Goal: Check status: Check status

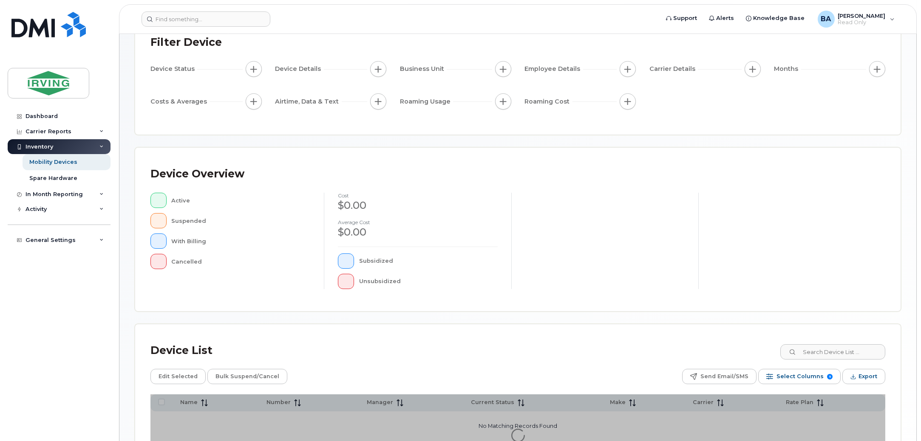
scroll to position [143, 0]
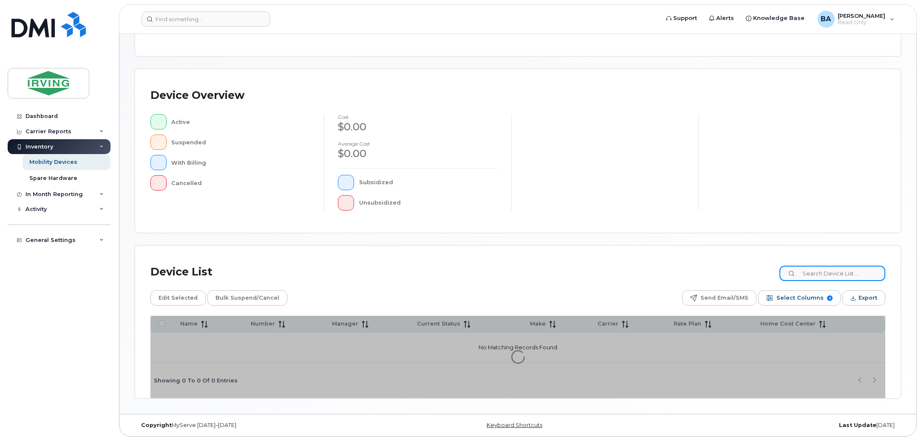
click at [853, 274] on input at bounding box center [832, 273] width 106 height 15
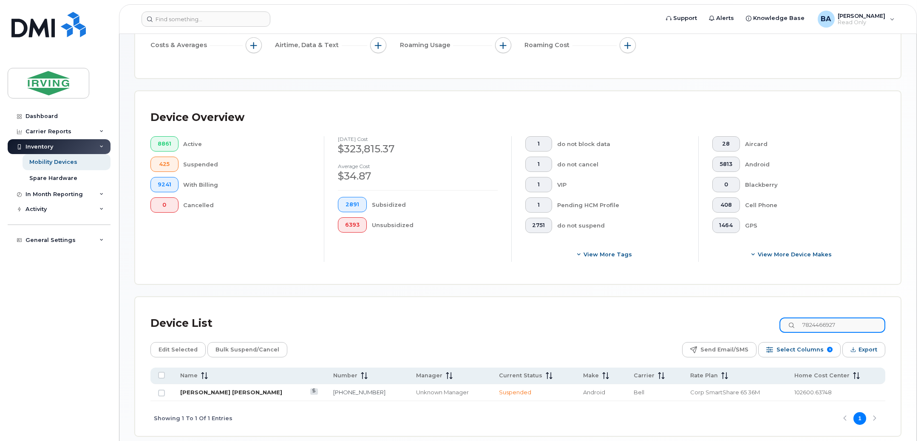
type input "7824466927"
click at [194, 393] on link "[PERSON_NAME] [PERSON_NAME]" at bounding box center [231, 392] width 102 height 7
